Goal: Information Seeking & Learning: Check status

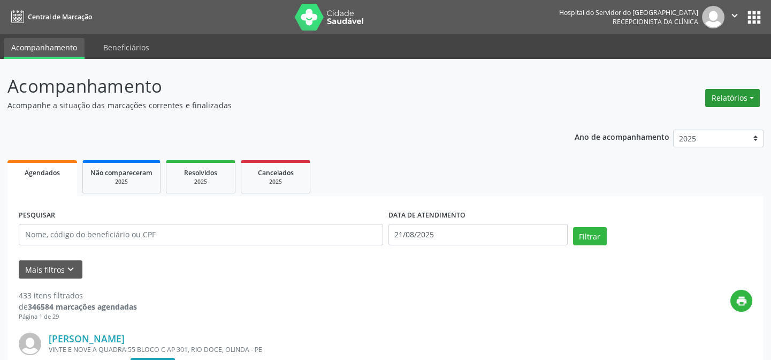
click at [735, 94] on button "Relatórios" at bounding box center [732, 98] width 55 height 18
click at [658, 120] on link "Agendamentos" at bounding box center [702, 120] width 115 height 15
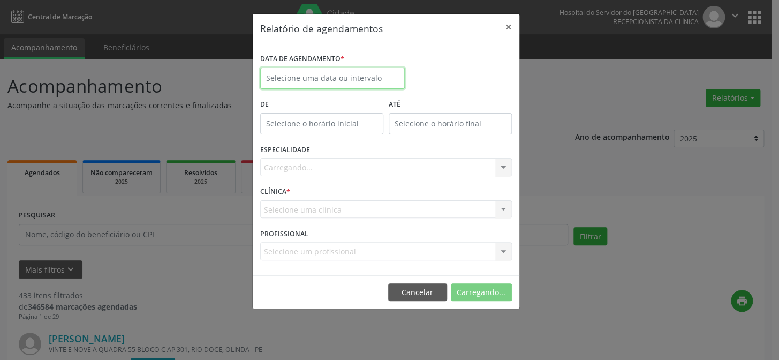
click at [312, 76] on input "text" at bounding box center [332, 77] width 144 height 21
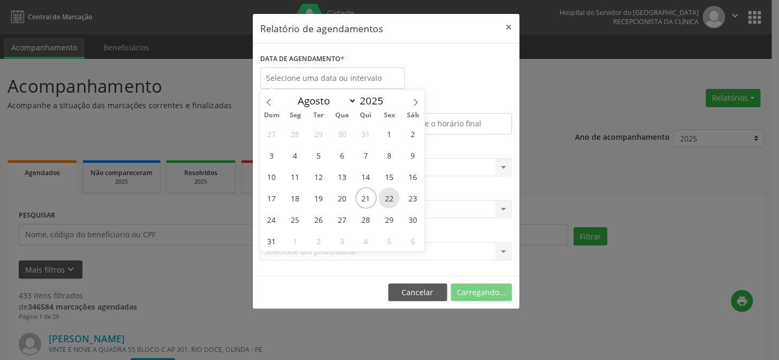
click at [391, 194] on span "22" at bounding box center [388, 197] width 21 height 21
type input "[DATE]"
click at [391, 194] on span "22" at bounding box center [388, 197] width 21 height 21
select select "7"
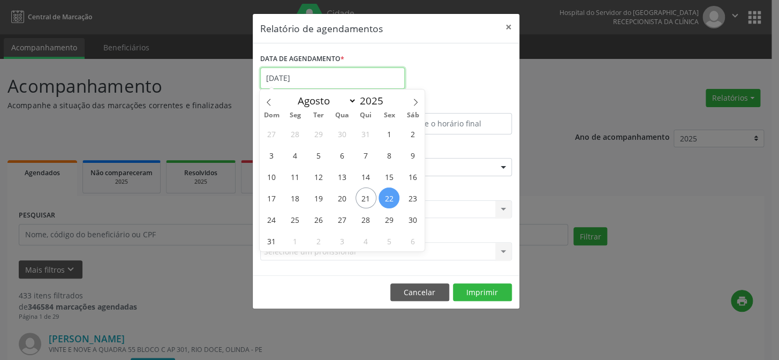
click at [302, 73] on input "[DATE]" at bounding box center [332, 77] width 144 height 21
click at [367, 200] on span "21" at bounding box center [365, 197] width 21 height 21
type input "21/08/2025"
click at [367, 200] on span "21" at bounding box center [365, 197] width 21 height 21
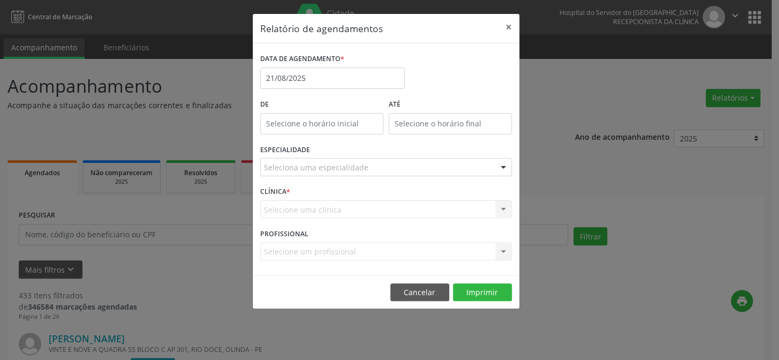
drag, startPoint x: 306, startPoint y: 110, endPoint x: 304, endPoint y: 121, distance: 11.4
click at [304, 118] on div "De" at bounding box center [321, 115] width 123 height 38
type input "12:00"
drag, startPoint x: 304, startPoint y: 124, endPoint x: 306, endPoint y: 147, distance: 23.0
click at [304, 125] on input "12:00" at bounding box center [321, 123] width 123 height 21
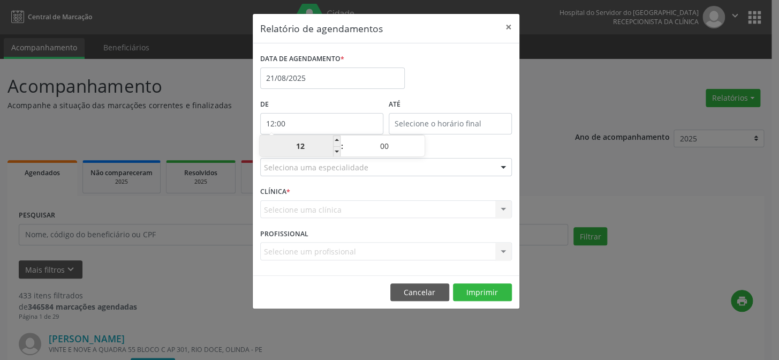
click at [307, 150] on input "12" at bounding box center [300, 145] width 81 height 21
drag, startPoint x: 307, startPoint y: 150, endPoint x: 316, endPoint y: 151, distance: 8.6
click at [308, 151] on input "12" at bounding box center [300, 145] width 81 height 21
click at [584, 166] on div "Relatório de agendamentos × DATA DE AGENDAMENTO * [DATE] De 12:00 ATÉ ESPECIALI…" at bounding box center [389, 180] width 779 height 360
click at [506, 171] on div at bounding box center [503, 167] width 16 height 18
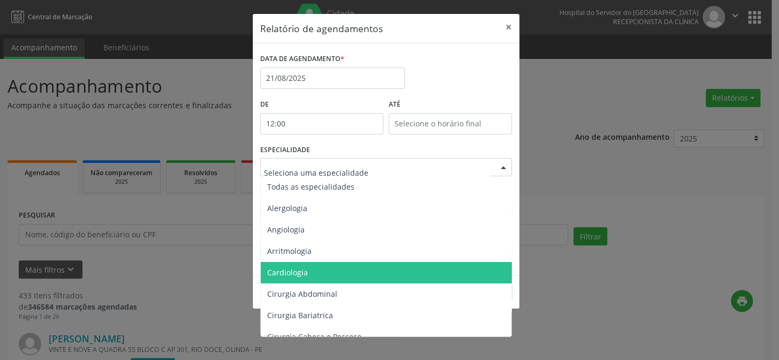
click at [280, 278] on span "Cardiologia" at bounding box center [387, 272] width 252 height 21
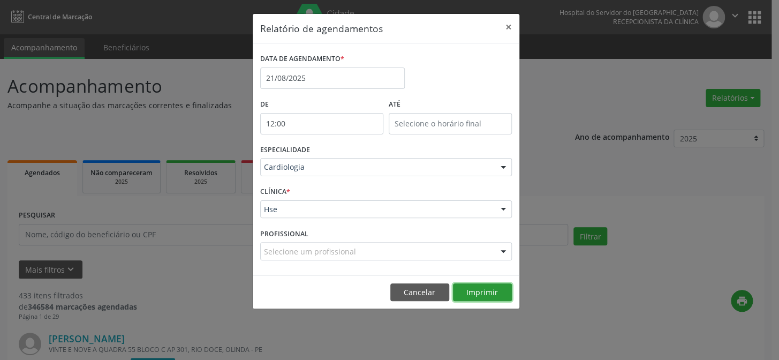
click at [487, 295] on button "Imprimir" at bounding box center [482, 292] width 59 height 18
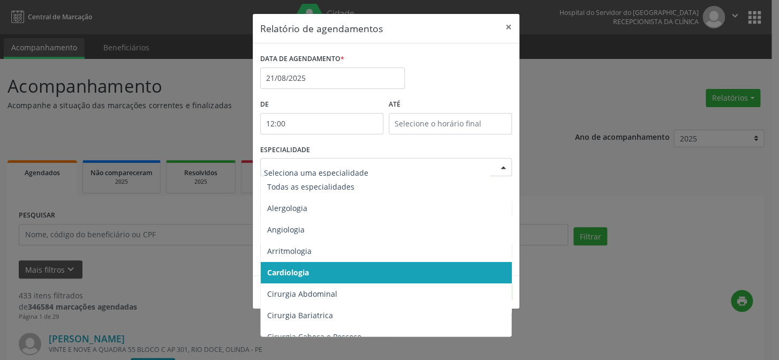
click at [343, 161] on div at bounding box center [385, 167] width 251 height 18
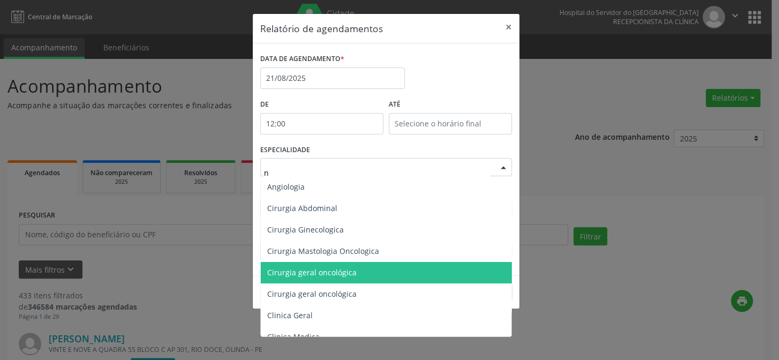
type input "nu"
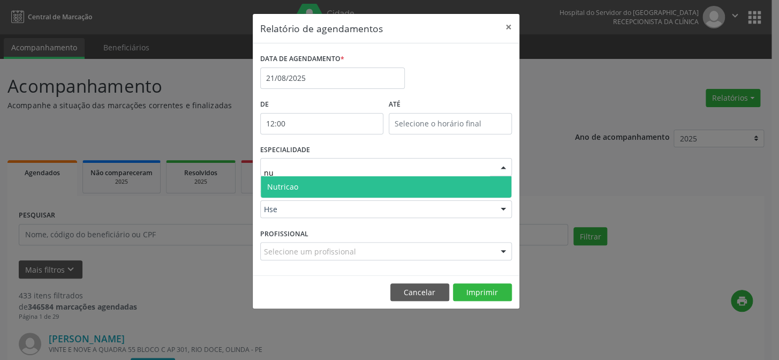
click at [334, 182] on span "Nutricao" at bounding box center [386, 186] width 250 height 21
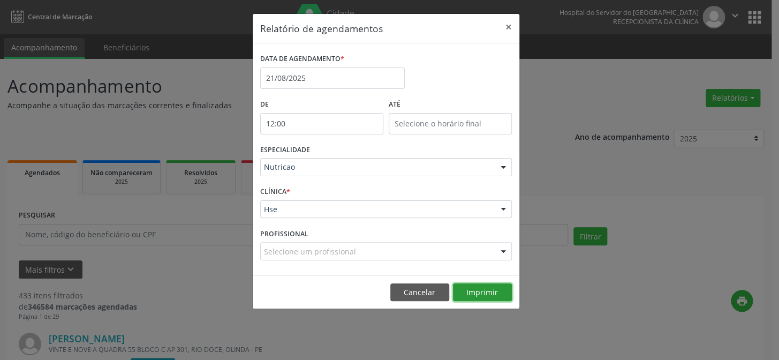
click at [490, 289] on button "Imprimir" at bounding box center [482, 292] width 59 height 18
